Goal: Task Accomplishment & Management: Manage account settings

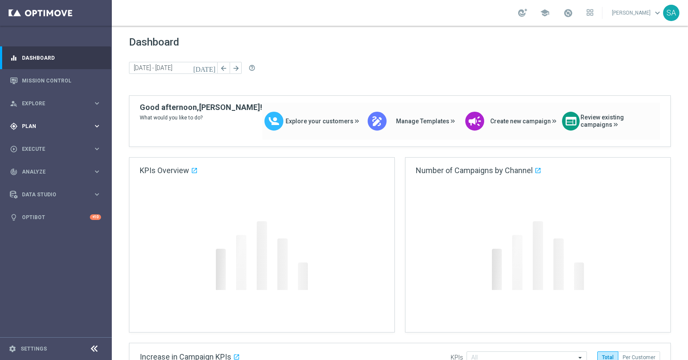
click at [57, 124] on span "Plan" at bounding box center [57, 126] width 71 height 5
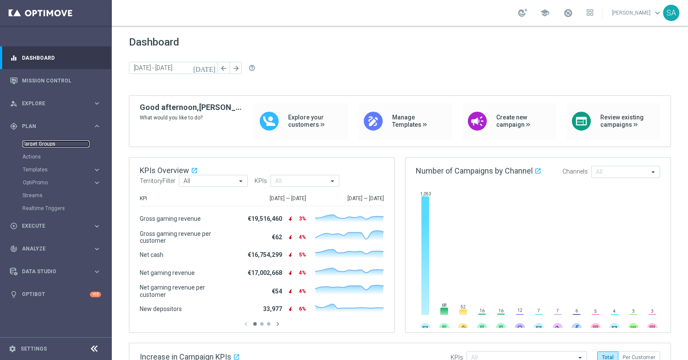
click at [42, 143] on link "Target Groups" at bounding box center [55, 144] width 67 height 7
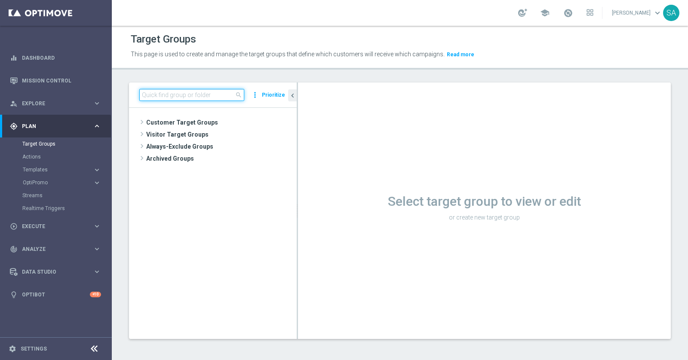
click at [176, 92] on input at bounding box center [191, 95] width 105 height 12
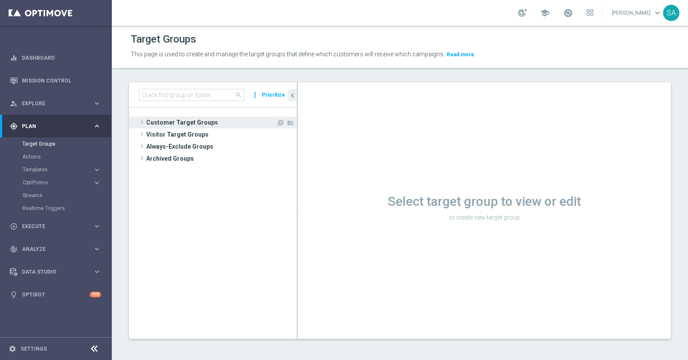
click at [144, 119] on span at bounding box center [142, 122] width 9 height 10
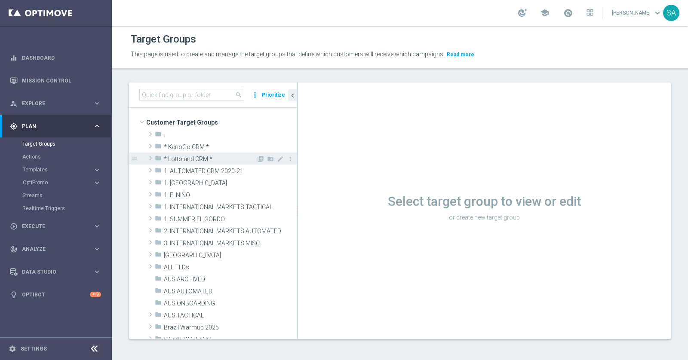
click at [151, 159] on span at bounding box center [150, 158] width 9 height 10
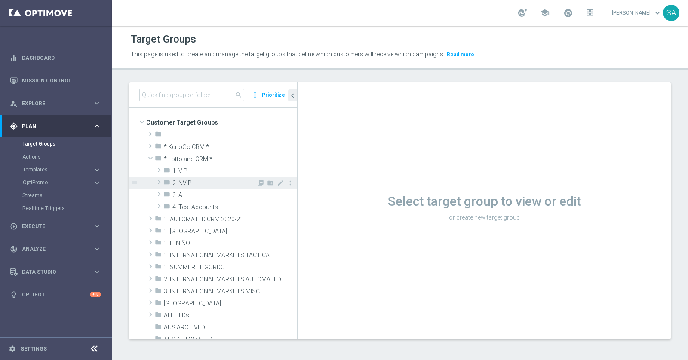
click at [158, 181] on span at bounding box center [159, 182] width 9 height 10
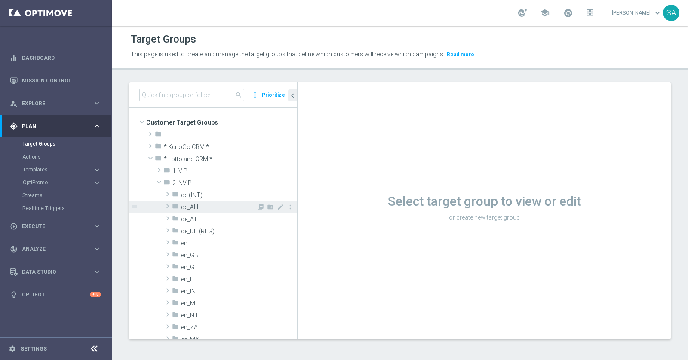
click at [165, 205] on span at bounding box center [167, 206] width 9 height 10
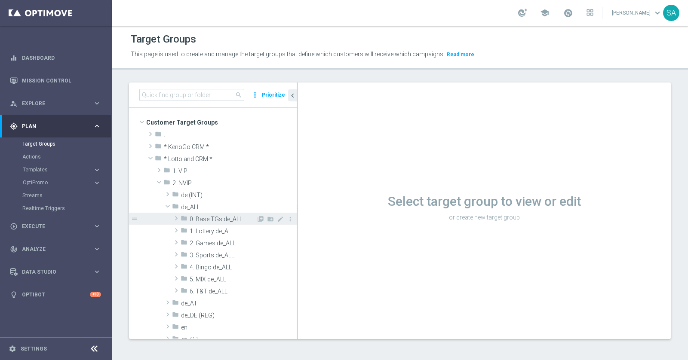
click at [178, 216] on span at bounding box center [176, 218] width 9 height 10
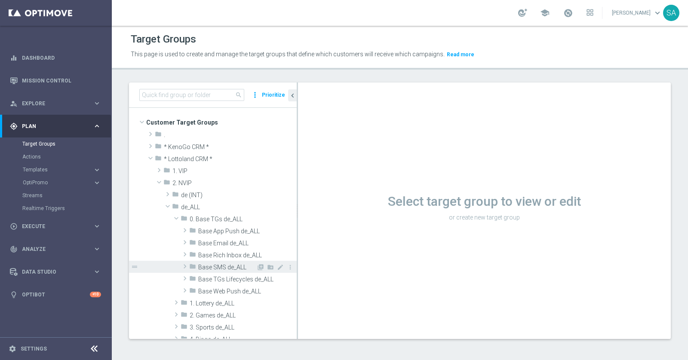
click at [185, 264] on span at bounding box center [185, 266] width 9 height 10
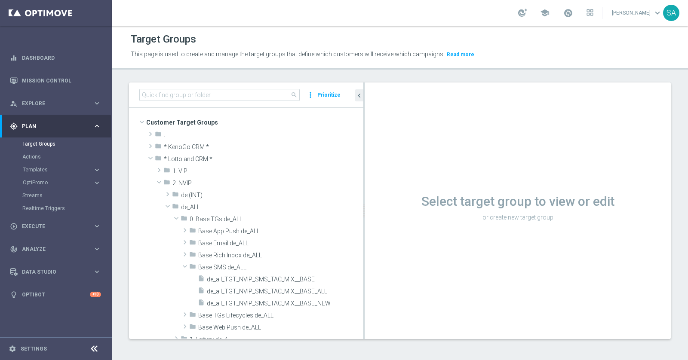
drag, startPoint x: 297, startPoint y: 263, endPoint x: 471, endPoint y: 263, distance: 174.5
click at [471, 263] on as-split "search more_vert Prioritize Customer Target Groups library_add create_new_folder" at bounding box center [400, 211] width 542 height 257
click at [280, 281] on span "de_all_TGT_NVIP_SMS_TAC_MIX__BASE" at bounding box center [275, 279] width 136 height 7
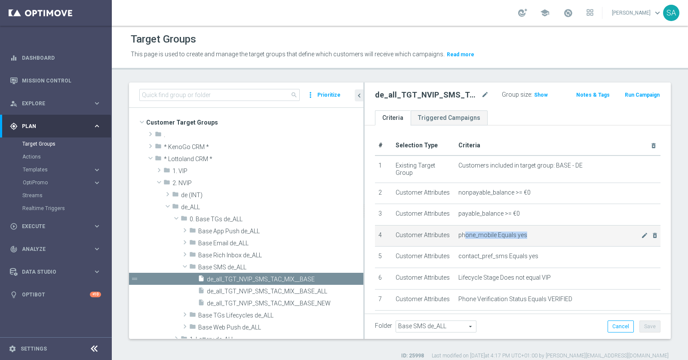
drag, startPoint x: 466, startPoint y: 233, endPoint x: 549, endPoint y: 236, distance: 83.0
click at [549, 236] on span "phone_mobile Equals yes" at bounding box center [549, 235] width 183 height 7
